Goal: Task Accomplishment & Management: Manage account settings

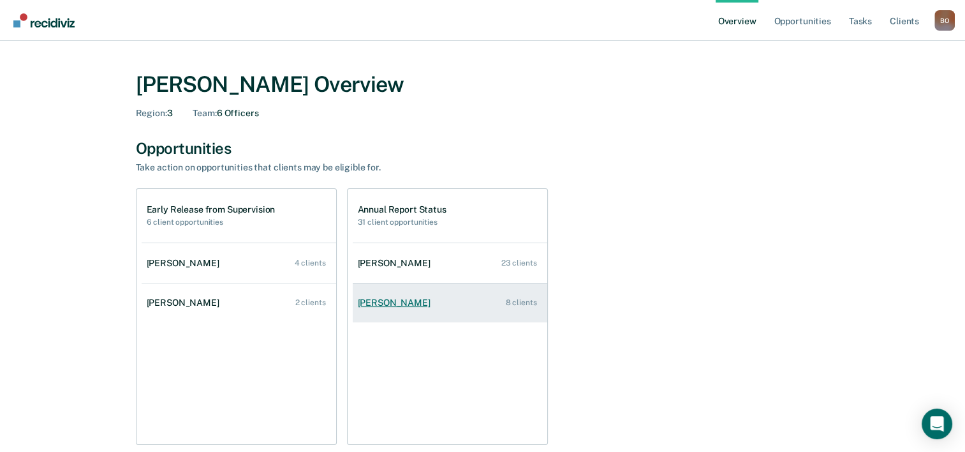
click at [396, 305] on div "Tearini Hubert" at bounding box center [397, 302] width 78 height 11
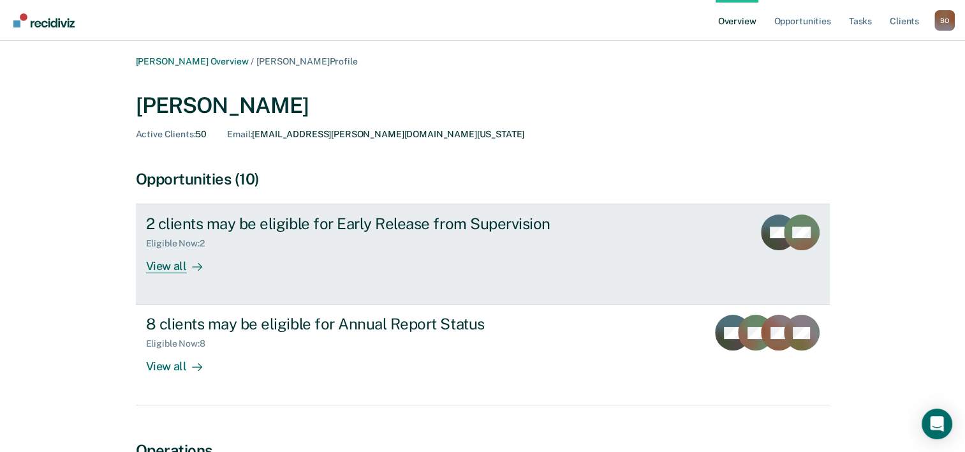
click at [324, 250] on div "2 clients may be eligible for Early Release from Supervision Eligible Now : 2 V…" at bounding box center [385, 243] width 478 height 59
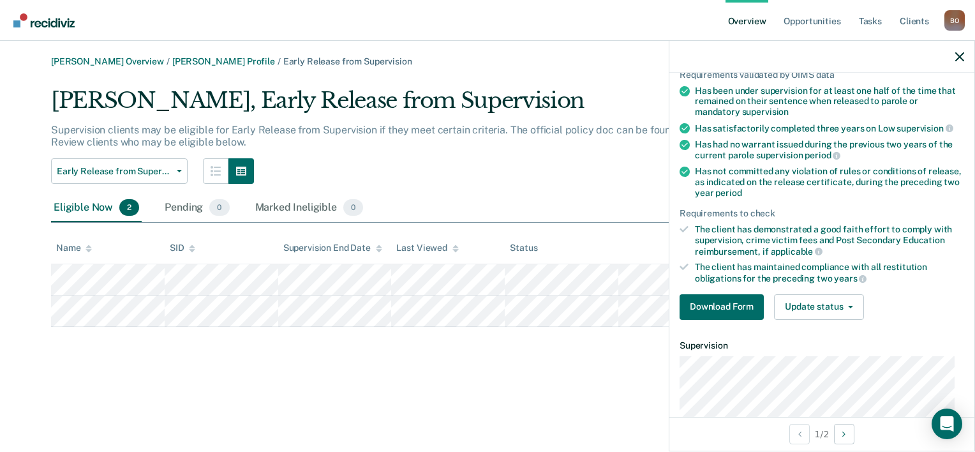
scroll to position [128, 0]
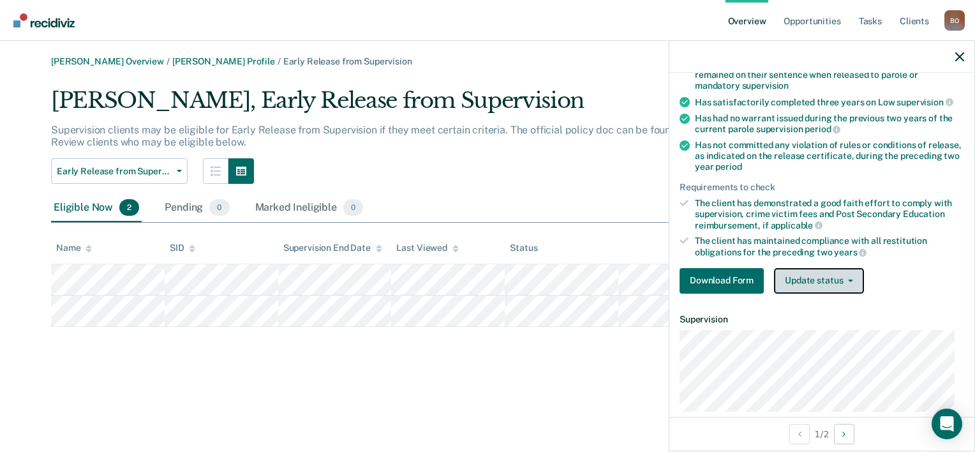
click at [832, 281] on button "Update status" at bounding box center [819, 281] width 90 height 26
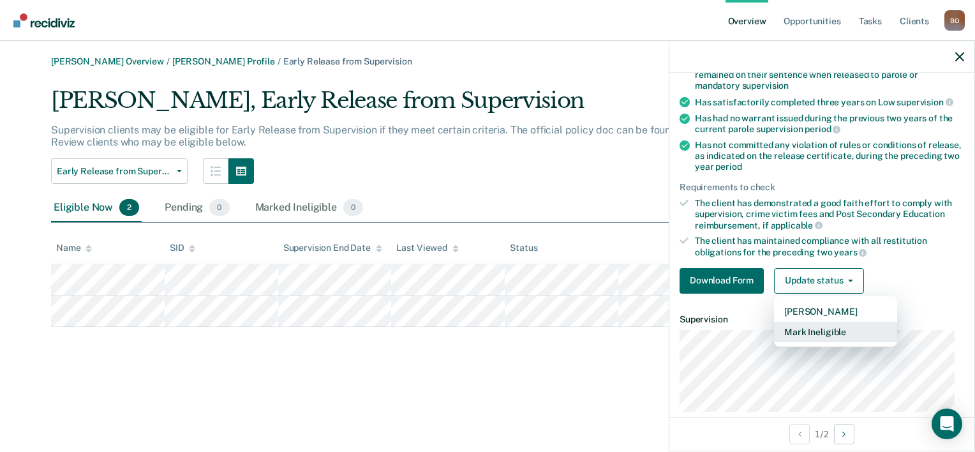
click at [821, 330] on button "Mark Ineligible" at bounding box center [835, 331] width 123 height 20
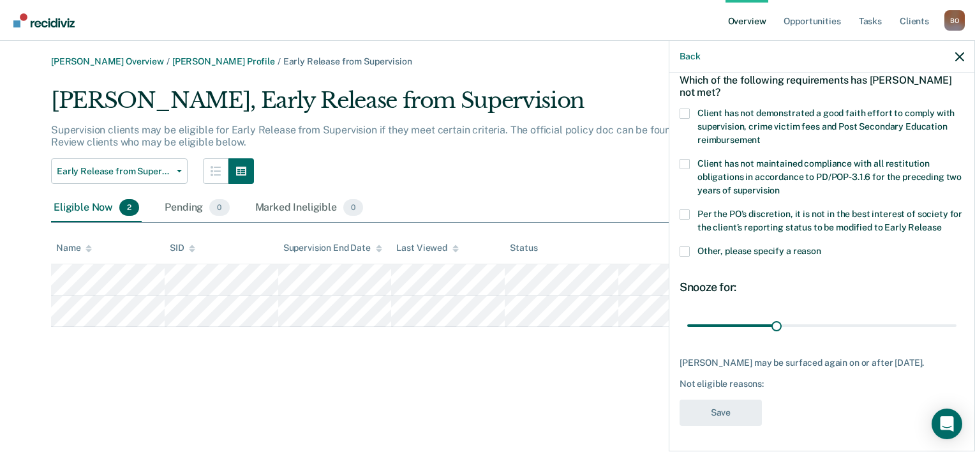
scroll to position [6, 0]
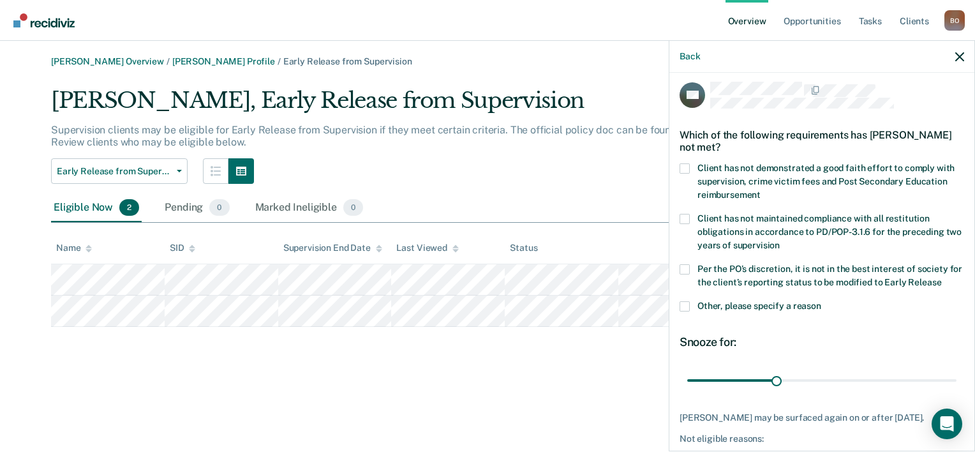
click at [688, 165] on span at bounding box center [684, 168] width 10 height 10
click at [760, 190] on input "Client has not demonstrated a good faith effort to comply with supervision, cri…" at bounding box center [760, 190] width 0 height 0
drag, startPoint x: 773, startPoint y: 380, endPoint x: 976, endPoint y: 387, distance: 203.6
type input "90"
click at [956, 387] on input "range" at bounding box center [821, 380] width 269 height 22
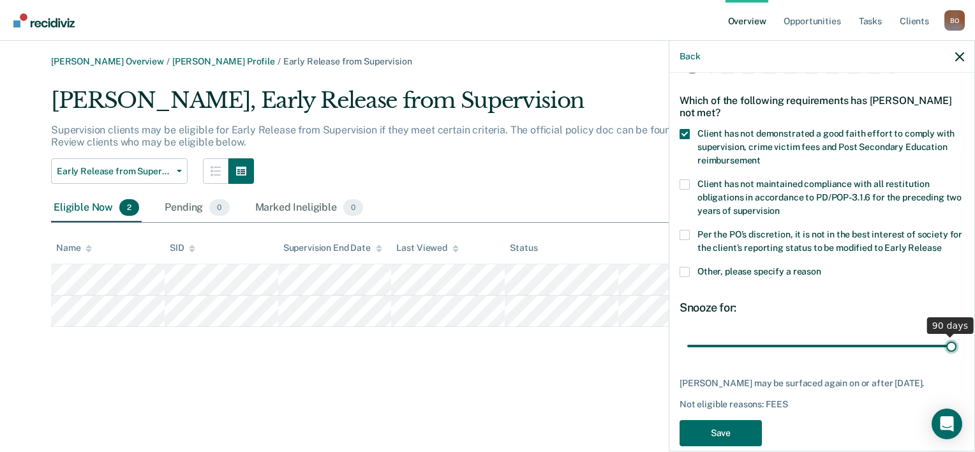
scroll to position [70, 0]
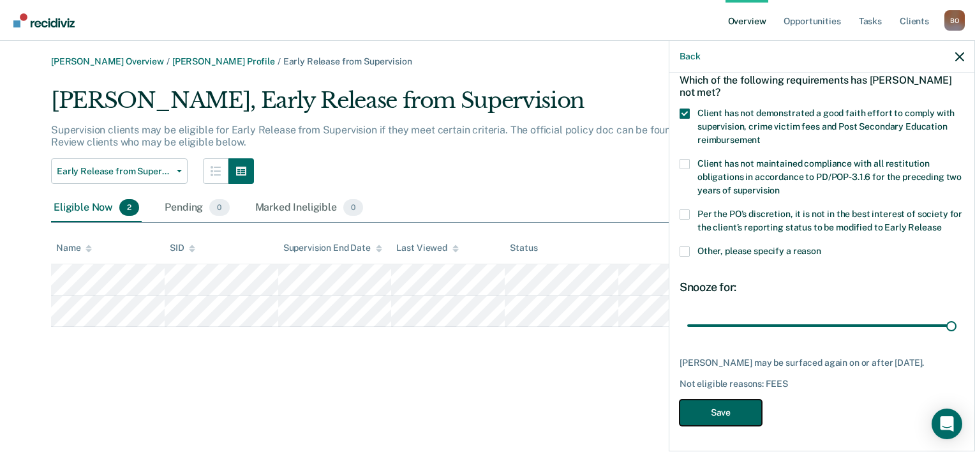
click at [739, 408] on button "Save" at bounding box center [720, 412] width 82 height 26
